Goal: Transaction & Acquisition: Subscribe to service/newsletter

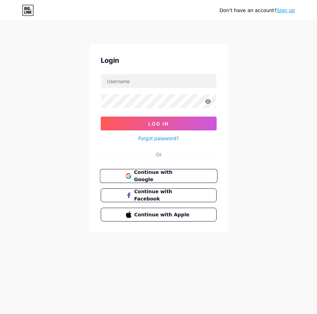
click at [171, 175] on span "Continue with Google" at bounding box center [163, 176] width 58 height 15
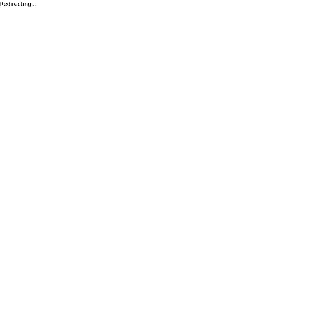
drag, startPoint x: 266, startPoint y: 142, endPoint x: 263, endPoint y: 141, distance: 3.5
click at [160, 8] on html "Redirecting..." at bounding box center [158, 4] width 317 height 8
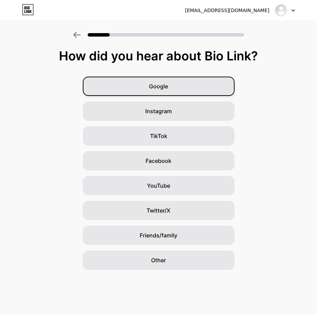
click at [164, 86] on span "Google" at bounding box center [158, 86] width 19 height 8
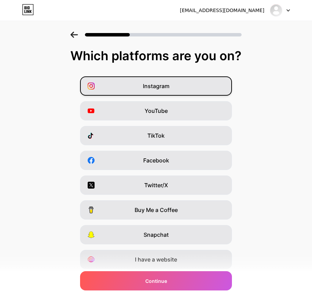
click at [152, 90] on span "Instagram" at bounding box center [156, 86] width 27 height 8
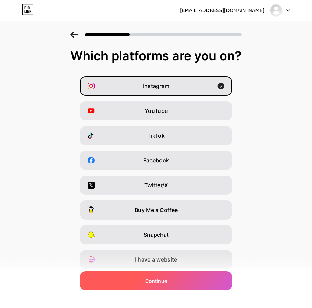
click at [177, 279] on div "Continue" at bounding box center [156, 281] width 152 height 19
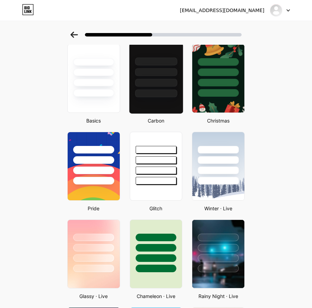
scroll to position [69, 0]
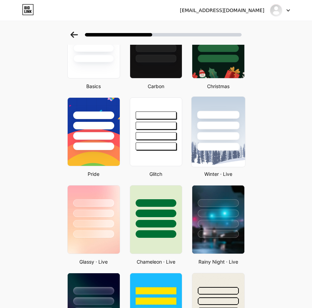
click at [220, 134] on div at bounding box center [218, 136] width 42 height 8
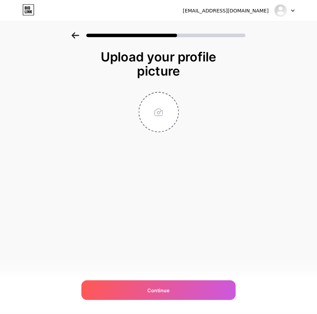
scroll to position [0, 0]
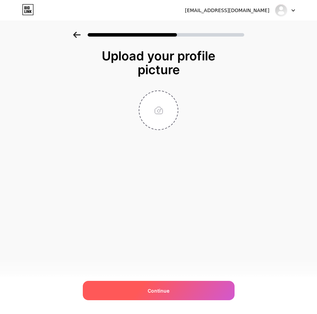
click at [182, 295] on div "Continue" at bounding box center [159, 290] width 152 height 19
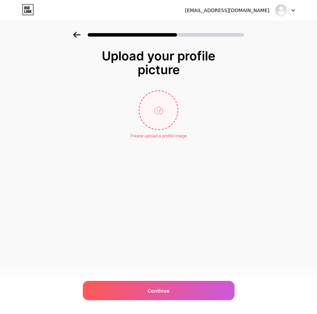
click at [154, 105] on input "file" at bounding box center [158, 110] width 38 height 38
type input "C:\fakepath\A.jpg"
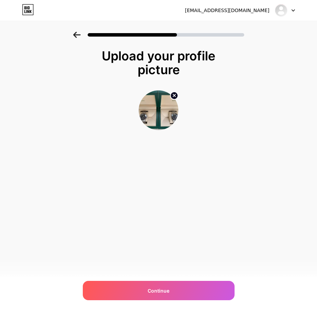
click at [173, 94] on icon at bounding box center [174, 95] width 2 height 2
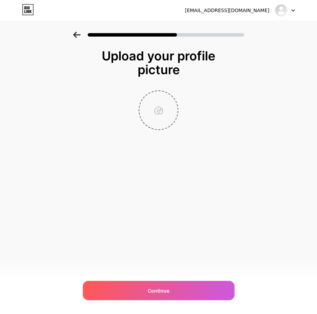
click at [166, 102] on input "file" at bounding box center [158, 110] width 38 height 38
type input "C:\fakepath\LOGO.jpg"
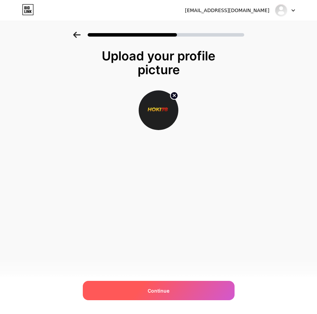
click at [164, 282] on div "Continue" at bounding box center [159, 290] width 152 height 19
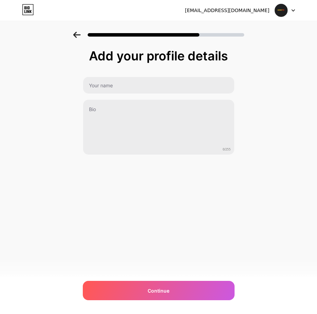
click at [262, 89] on div "Add your profile details 0/255 Continue Error" at bounding box center [158, 110] width 317 height 157
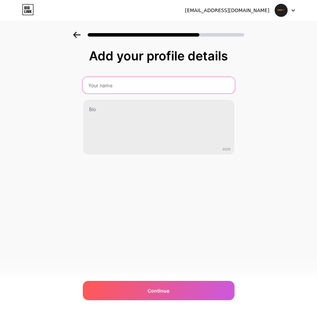
click at [128, 93] on input "text" at bounding box center [158, 85] width 152 height 17
type input "H"
type input "O"
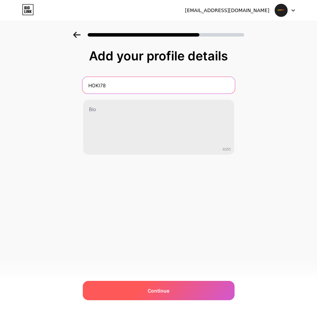
type input "HOKI78"
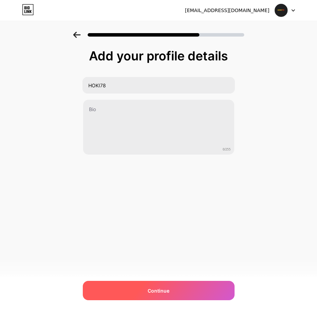
click at [146, 286] on div "Continue" at bounding box center [159, 290] width 152 height 19
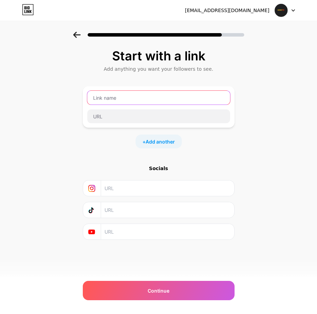
click at [176, 102] on input "text" at bounding box center [158, 98] width 143 height 14
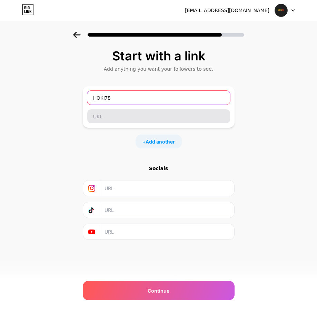
type input "HOKI78"
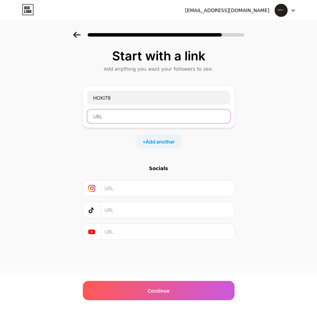
click at [152, 112] on input "text" at bounding box center [158, 116] width 143 height 14
click at [118, 113] on input "text" at bounding box center [158, 116] width 143 height 14
paste input "[URL][DOMAIN_NAME]"
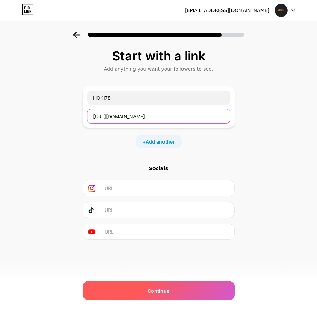
type input "[URL][DOMAIN_NAME]"
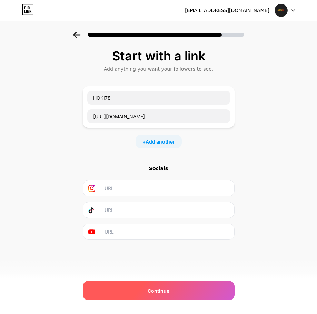
click at [152, 289] on span "Continue" at bounding box center [159, 290] width 22 height 7
click at [201, 287] on div "Continue" at bounding box center [159, 290] width 152 height 19
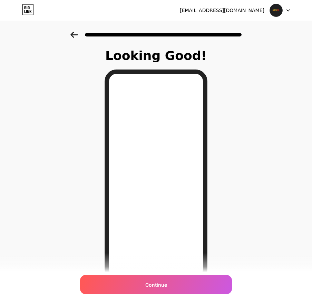
click at [301, 172] on div "Looking Good! Continue" at bounding box center [156, 175] width 312 height 287
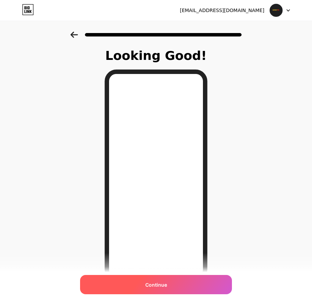
click at [201, 285] on div "Continue" at bounding box center [156, 284] width 152 height 19
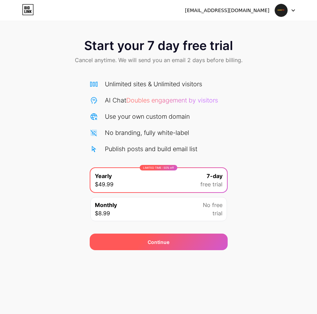
click at [185, 242] on div "Continue" at bounding box center [159, 241] width 138 height 17
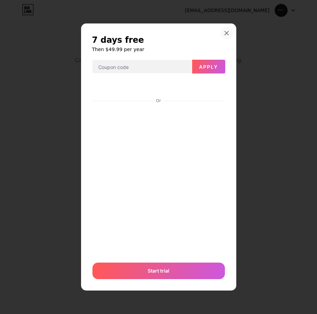
click at [229, 35] on icon at bounding box center [227, 33] width 6 height 6
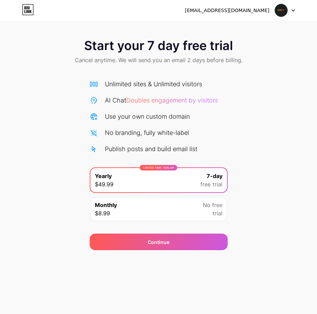
click at [203, 204] on span "No free" at bounding box center [213, 205] width 20 height 8
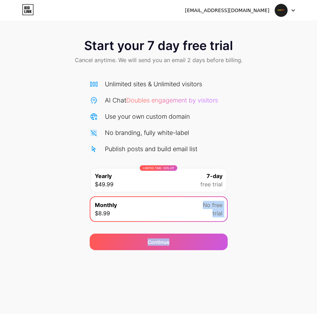
drag, startPoint x: 187, startPoint y: 238, endPoint x: 204, endPoint y: 185, distance: 56.0
click at [199, 193] on div "Start your 7 day free trial Cancel anytime. We will send you an email 2 days be…" at bounding box center [158, 141] width 317 height 218
click at [206, 183] on span "free trial" at bounding box center [211, 184] width 22 height 8
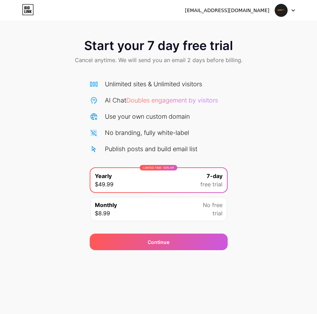
click at [184, 232] on div "Continue" at bounding box center [159, 237] width 138 height 25
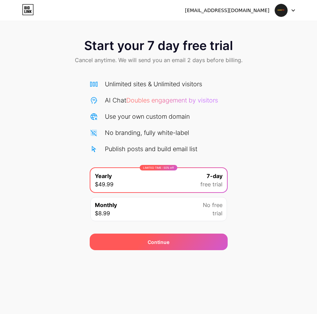
click at [167, 244] on span "Continue" at bounding box center [159, 241] width 22 height 7
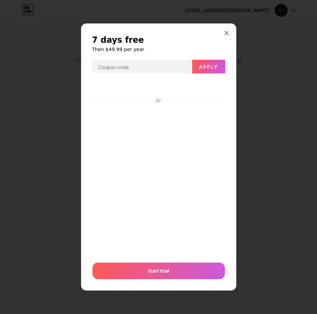
click at [228, 31] on div at bounding box center [226, 33] width 12 height 12
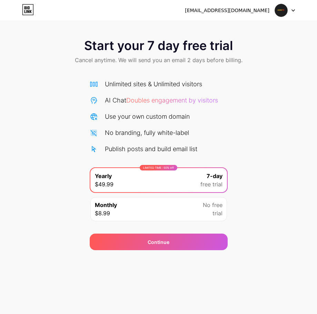
click at [225, 32] on div "Start your 7 day free trial Cancel anytime. We will send you an email 2 days be…" at bounding box center [158, 125] width 317 height 250
